Goal: Task Accomplishment & Management: Use online tool/utility

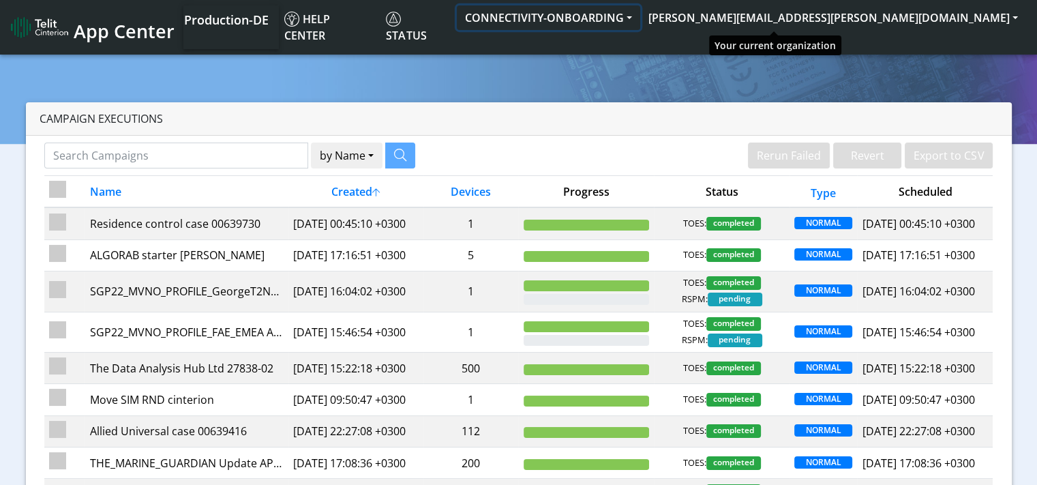
click at [640, 18] on button "CONNECTIVITY-ONBOARDING" at bounding box center [548, 17] width 183 height 25
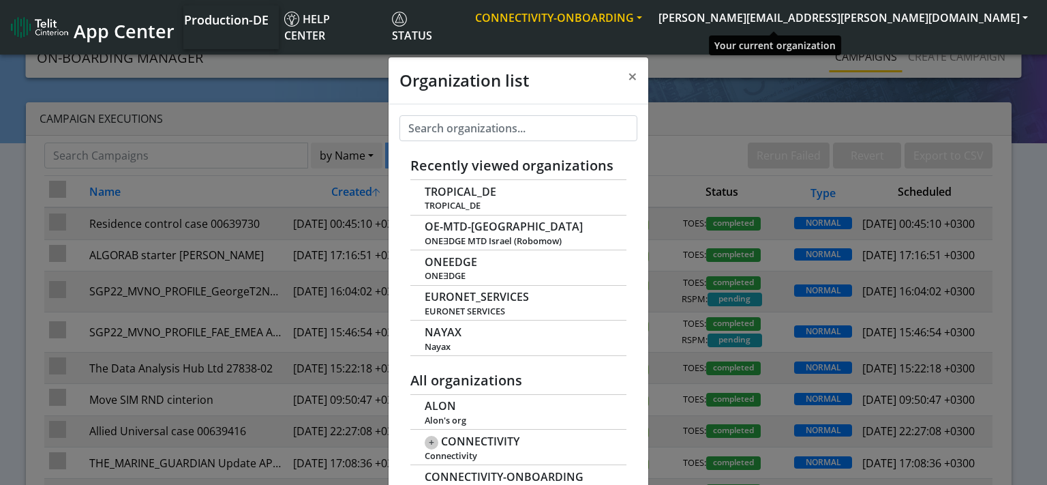
scroll to position [5, 0]
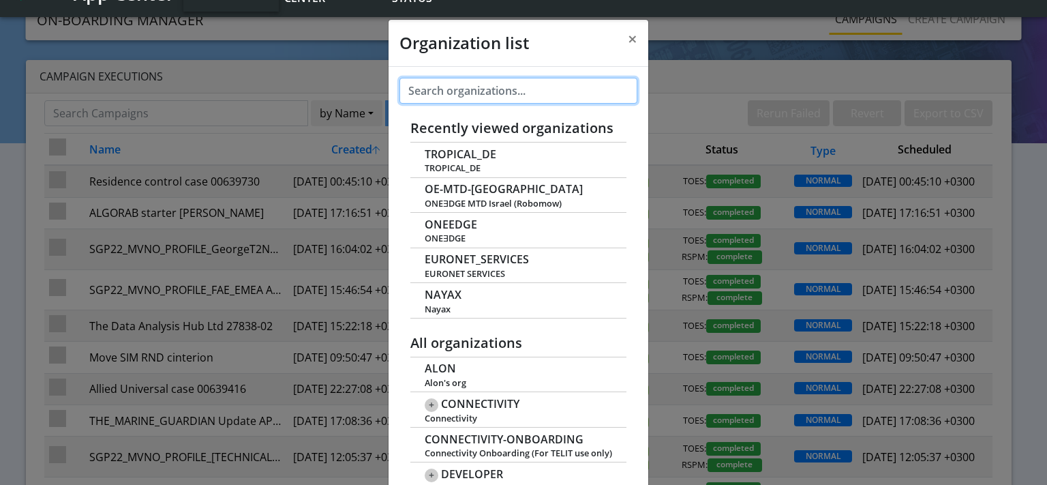
click at [515, 85] on input "text" at bounding box center [518, 91] width 238 height 26
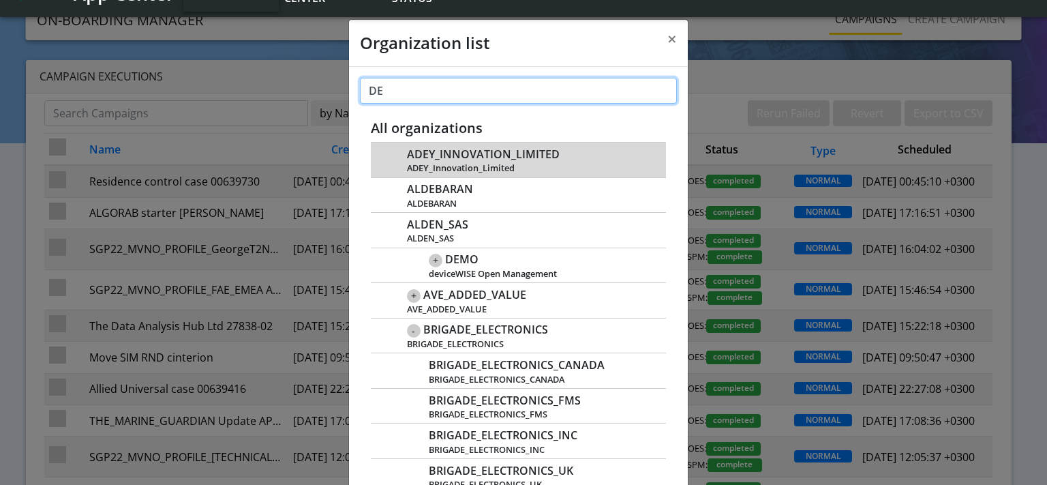
type input "D"
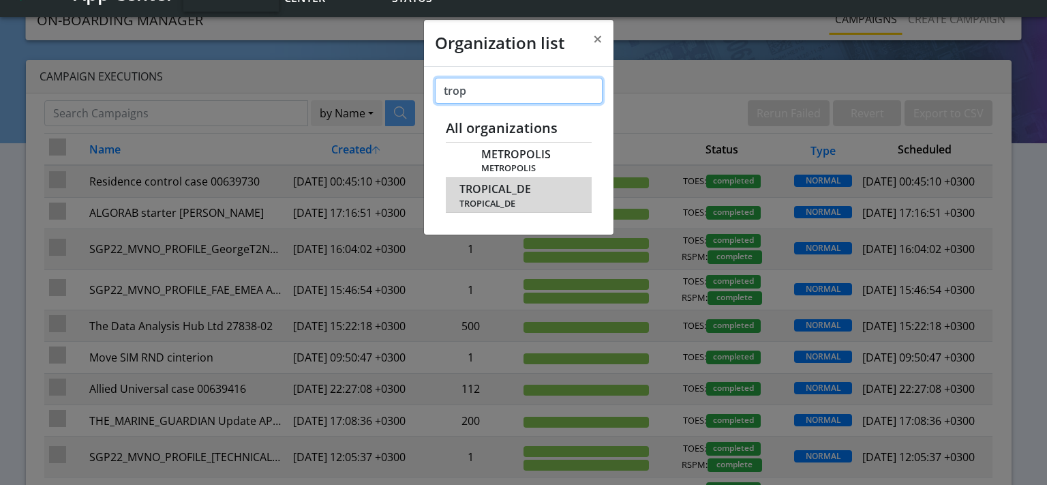
type input "trop"
click at [538, 187] on div "TROPICAL_DE TROPICAL_DE" at bounding box center [517, 195] width 117 height 28
click at [510, 190] on span "TROPICAL_DE" at bounding box center [495, 189] width 72 height 13
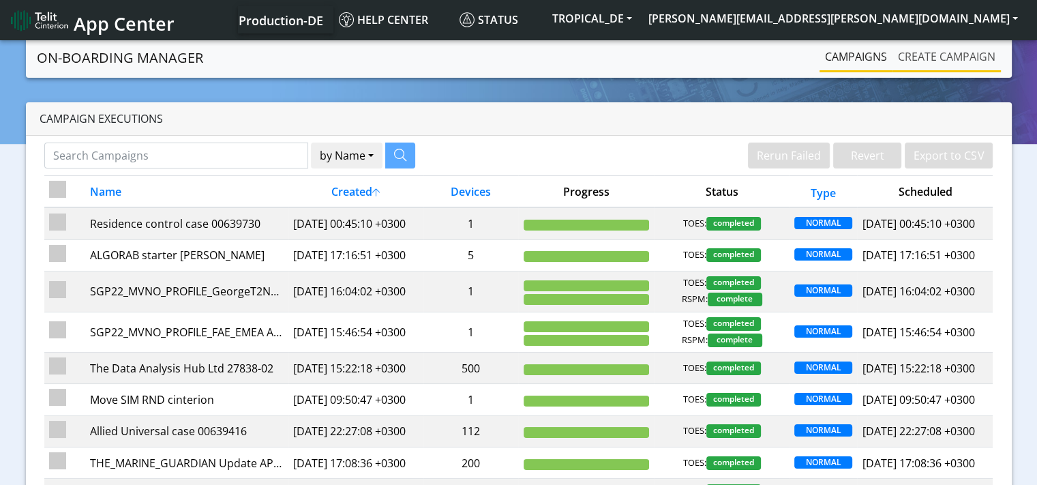
click at [934, 57] on link "Create campaign" at bounding box center [946, 56] width 108 height 27
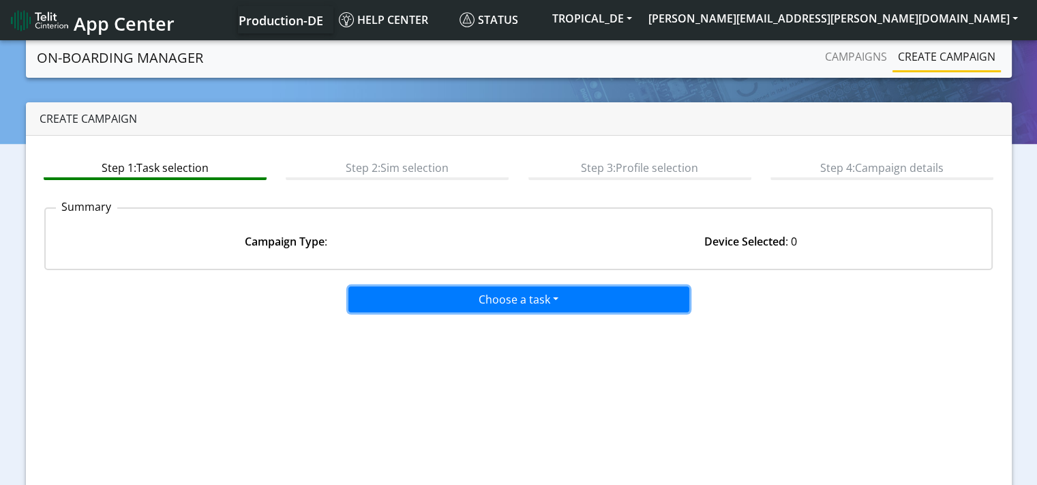
click at [532, 302] on button "Choose a task" at bounding box center [518, 299] width 341 height 26
